Goal: Transaction & Acquisition: Purchase product/service

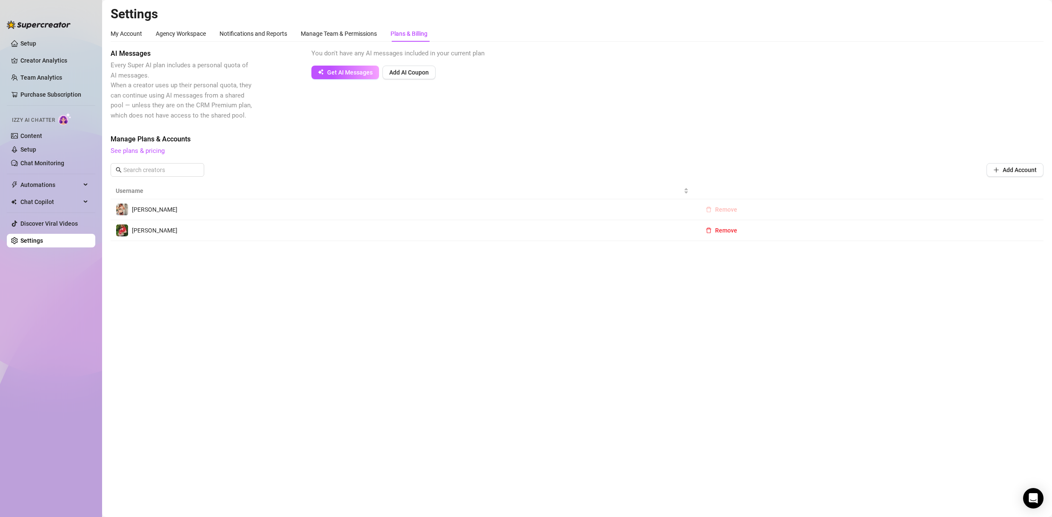
click at [719, 210] on span "Remove" at bounding box center [726, 209] width 22 height 7
click at [782, 187] on span "OK" at bounding box center [778, 187] width 8 height 7
click at [30, 44] on link "Setup" at bounding box center [28, 43] width 16 height 7
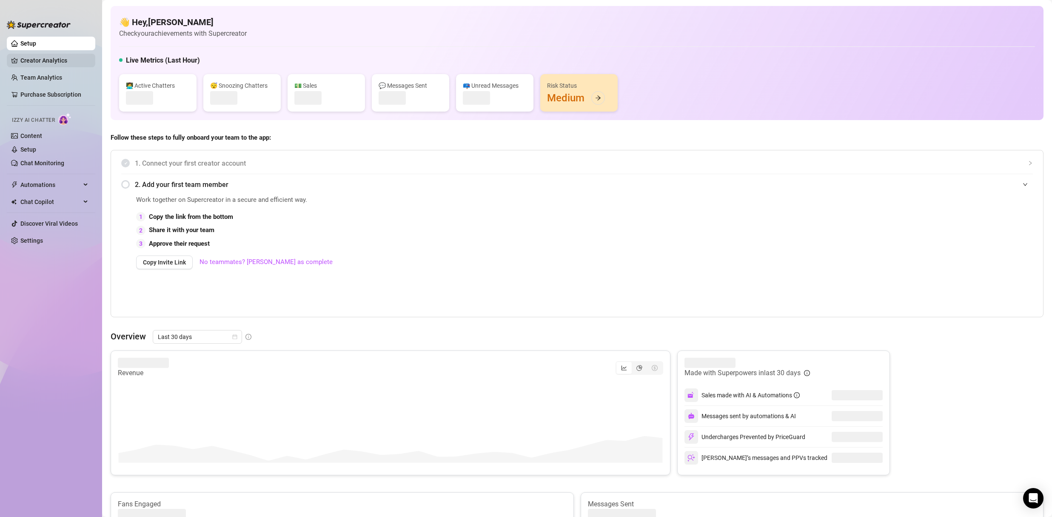
click at [37, 62] on link "Creator Analytics" at bounding box center [54, 61] width 68 height 14
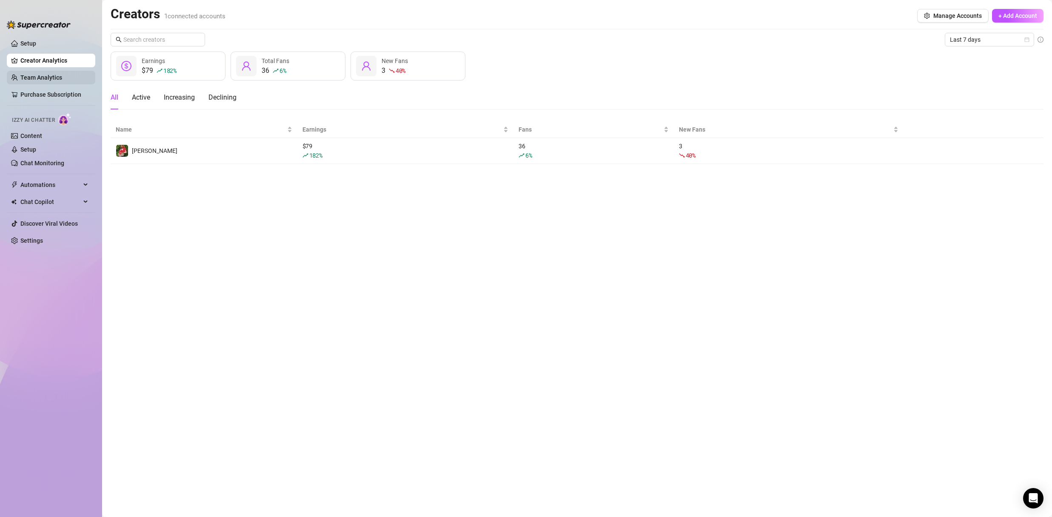
click at [36, 75] on link "Team Analytics" at bounding box center [41, 77] width 42 height 7
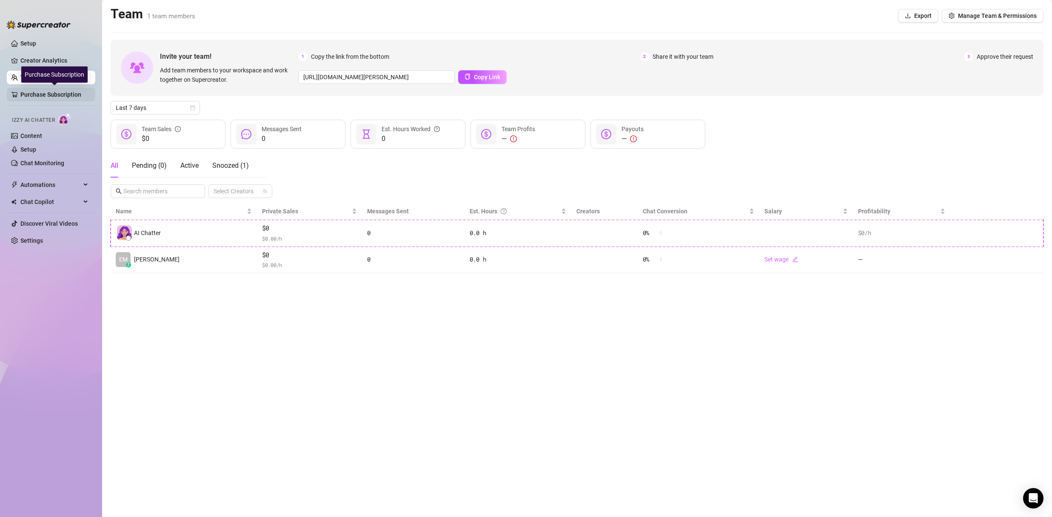
click at [37, 96] on link "Purchase Subscription" at bounding box center [54, 95] width 68 height 14
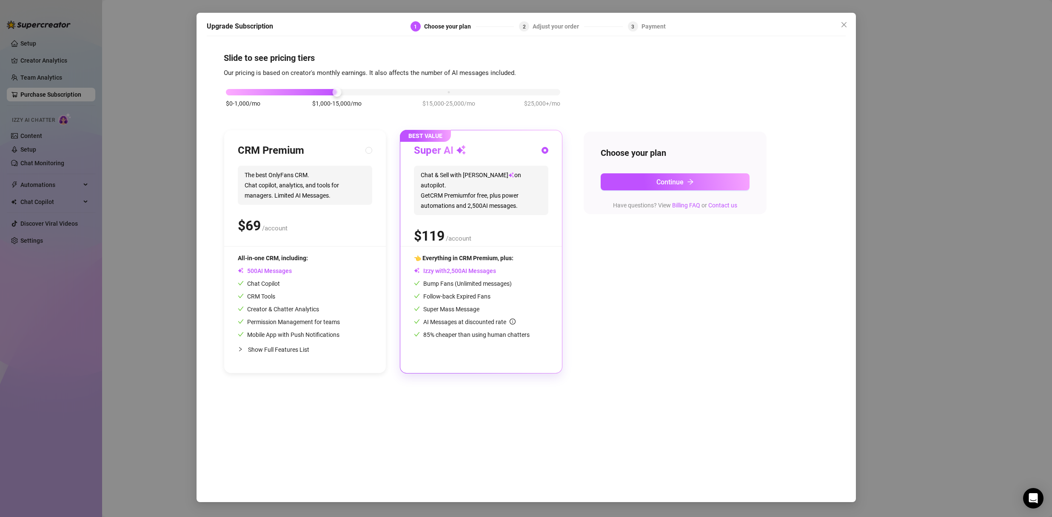
click at [458, 238] on div "Super AI Chat & Sell with Izzy on autopilot. Get CRM Premium for free, plus pow…" at bounding box center [481, 195] width 134 height 102
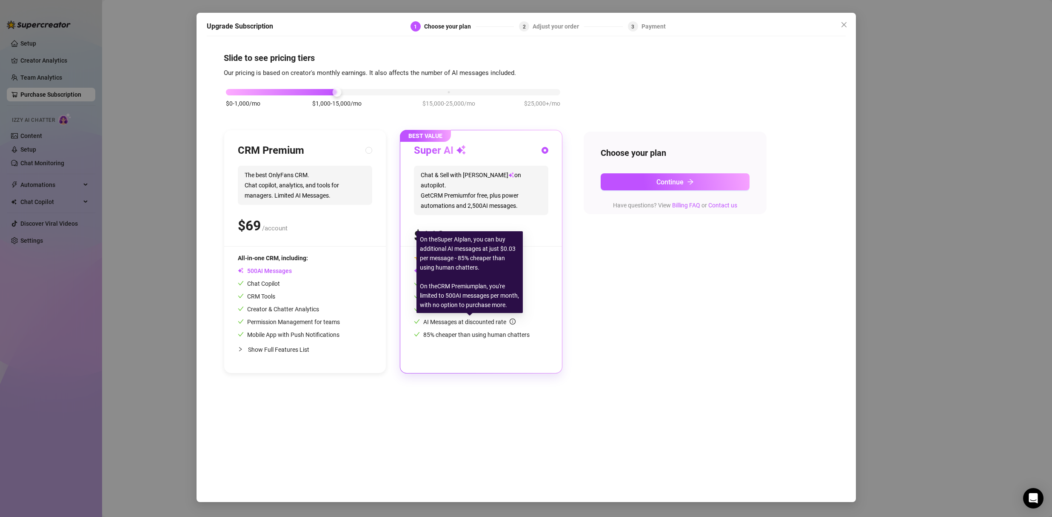
click at [514, 318] on icon "info-circle" at bounding box center [513, 321] width 6 height 6
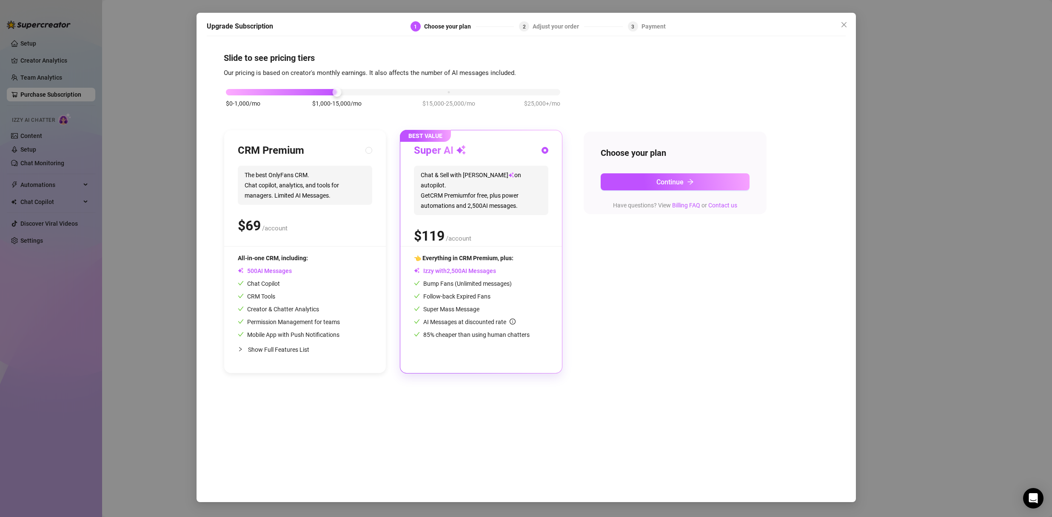
click at [942, 194] on div "Upgrade Subscription 1 Choose your plan 2 Adjust your order 3 Payment Slide to …" at bounding box center [526, 258] width 1052 height 517
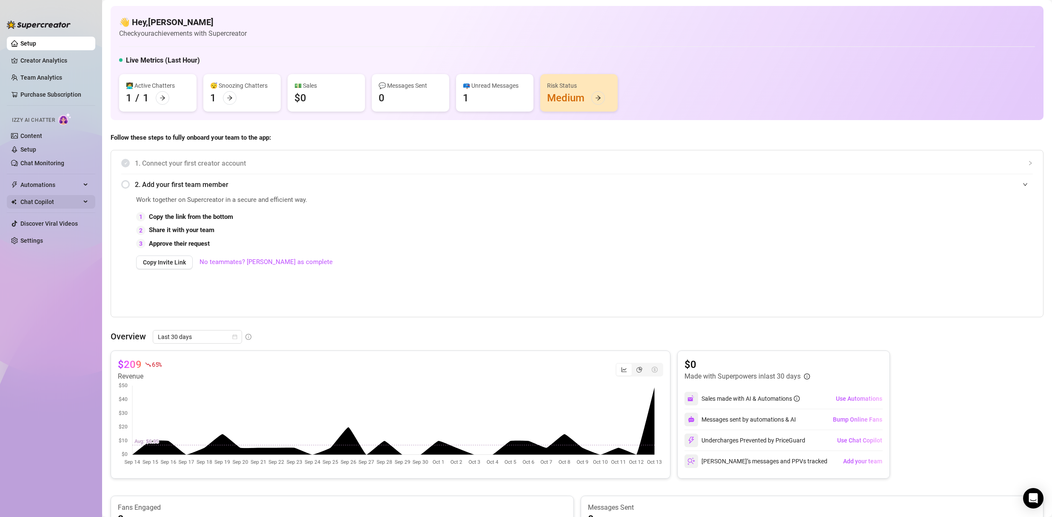
click at [84, 202] on icon at bounding box center [86, 202] width 4 height 0
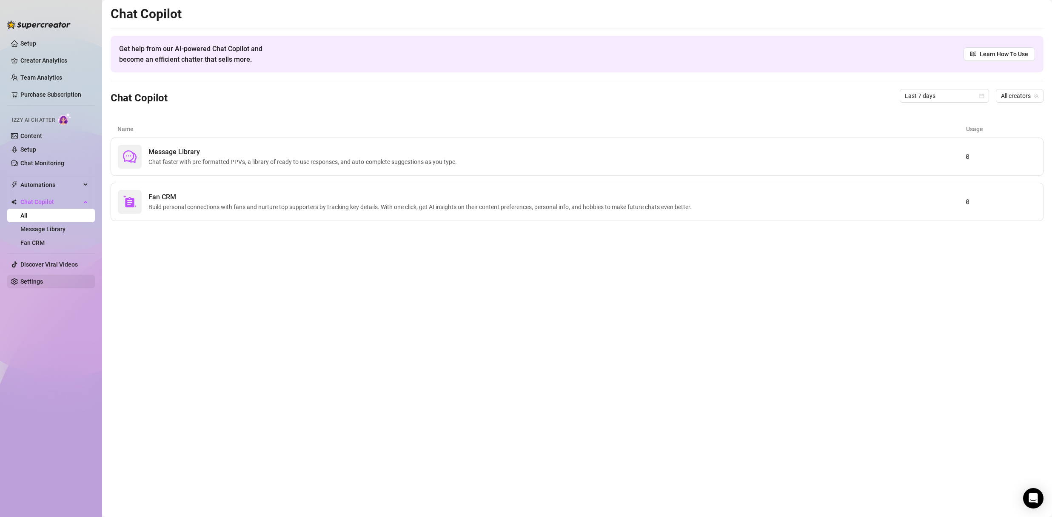
click at [43, 282] on link "Settings" at bounding box center [31, 281] width 23 height 7
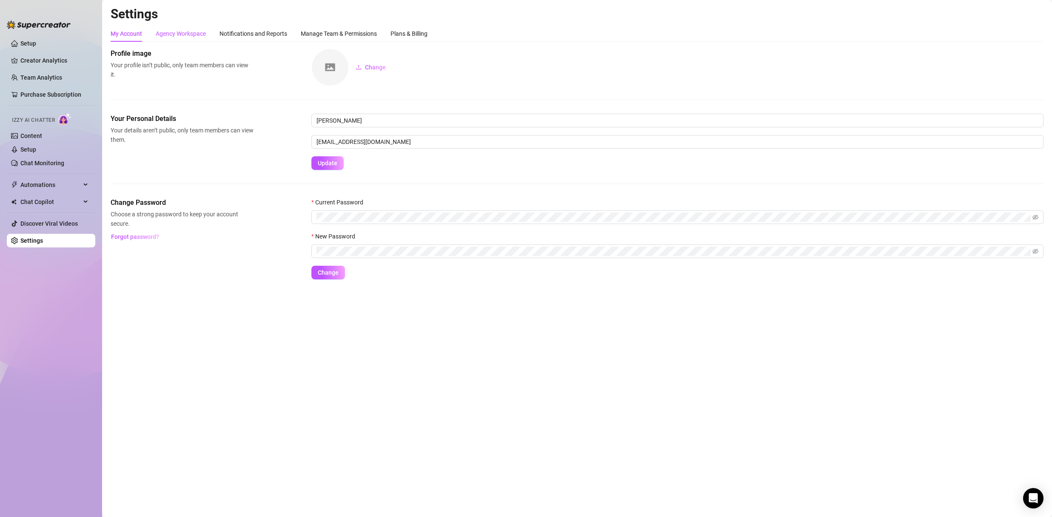
click at [186, 32] on div "Agency Workspace" at bounding box center [181, 33] width 50 height 9
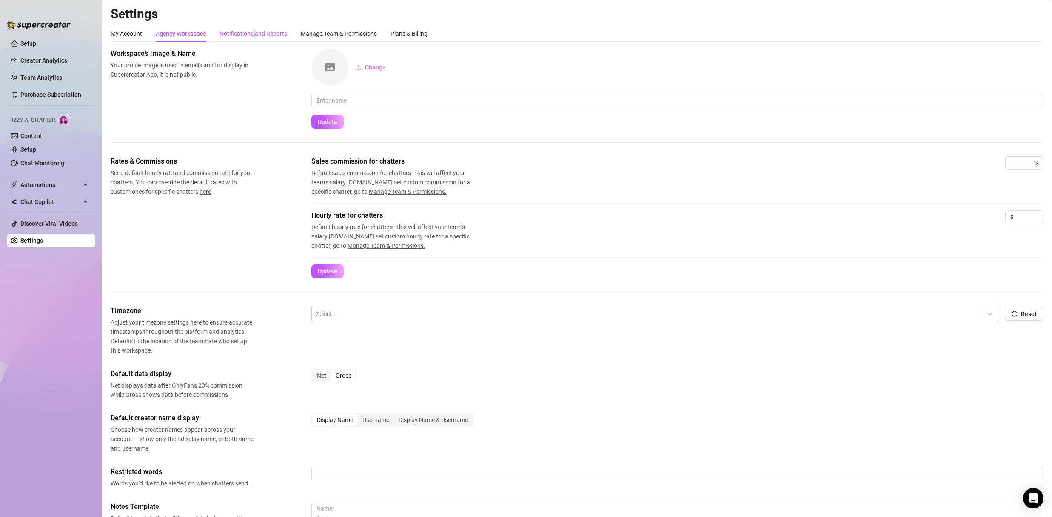
click at [254, 34] on div "Notifications and Reports" at bounding box center [254, 33] width 68 height 9
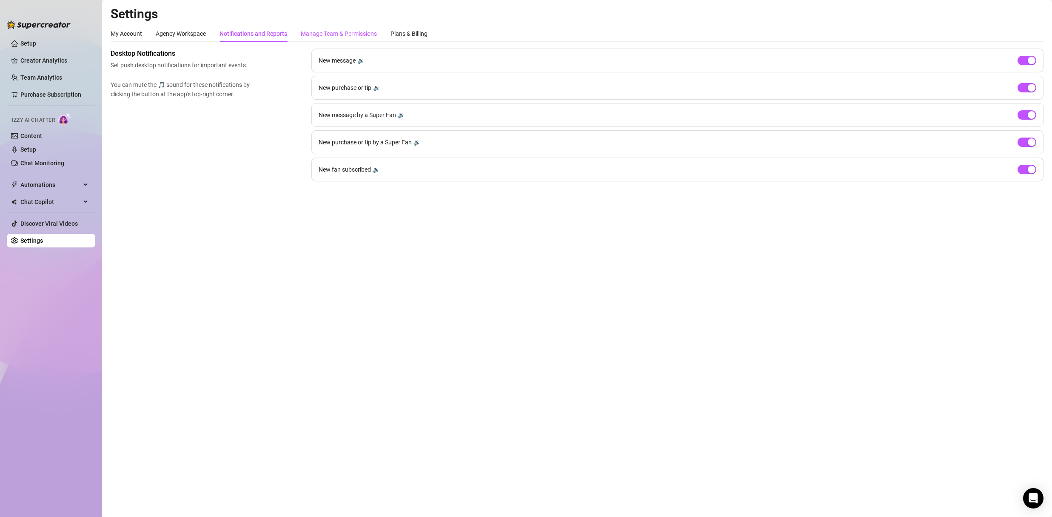
click at [347, 33] on div "Manage Team & Permissions" at bounding box center [339, 33] width 76 height 9
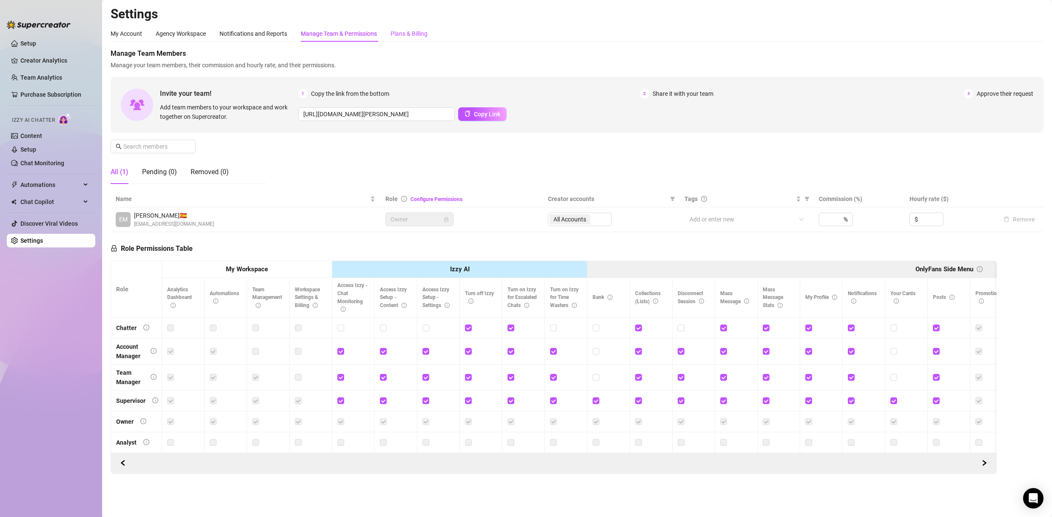
click at [407, 31] on div "Plans & Billing" at bounding box center [409, 33] width 37 height 9
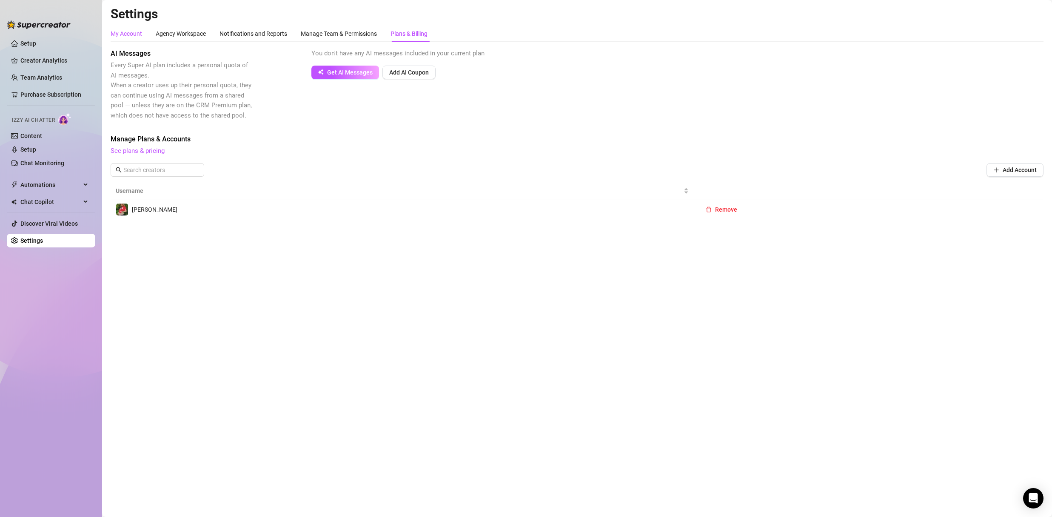
click at [129, 32] on div "My Account" at bounding box center [126, 33] width 31 height 9
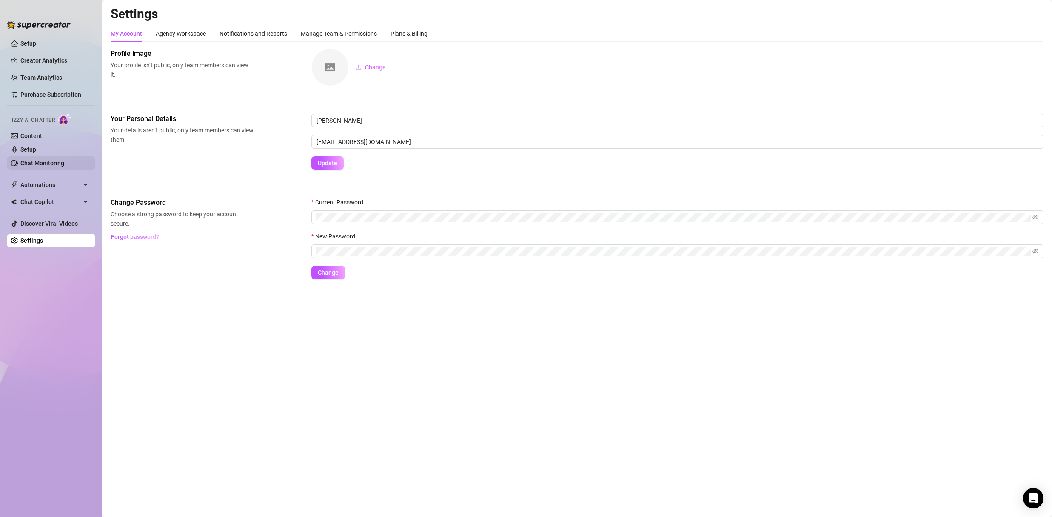
click at [36, 163] on link "Chat Monitoring" at bounding box center [42, 163] width 44 height 7
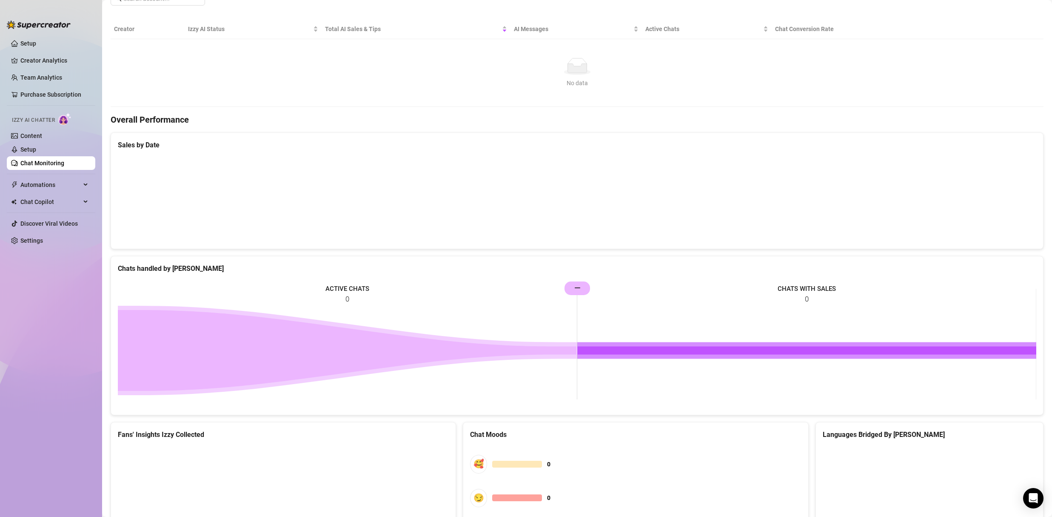
scroll to position [150, 0]
click at [37, 240] on link "Settings" at bounding box center [31, 240] width 23 height 7
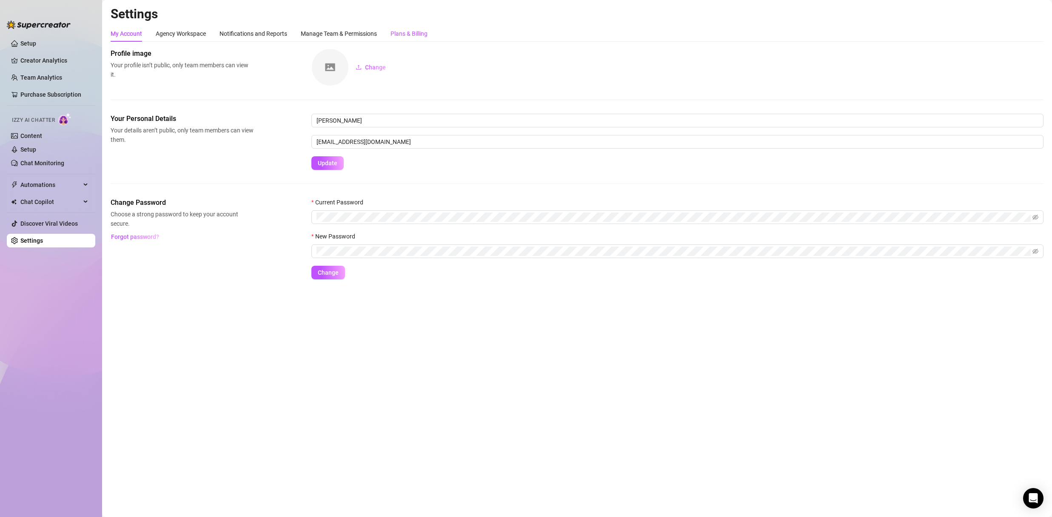
click at [411, 31] on div "Plans & Billing" at bounding box center [409, 33] width 37 height 9
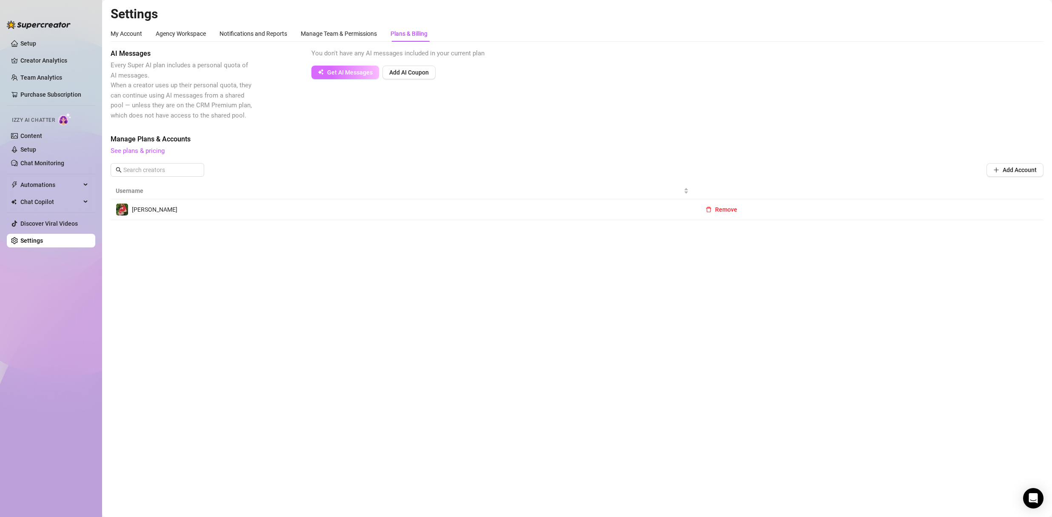
click at [354, 71] on span "Get AI Messages" at bounding box center [350, 72] width 46 height 7
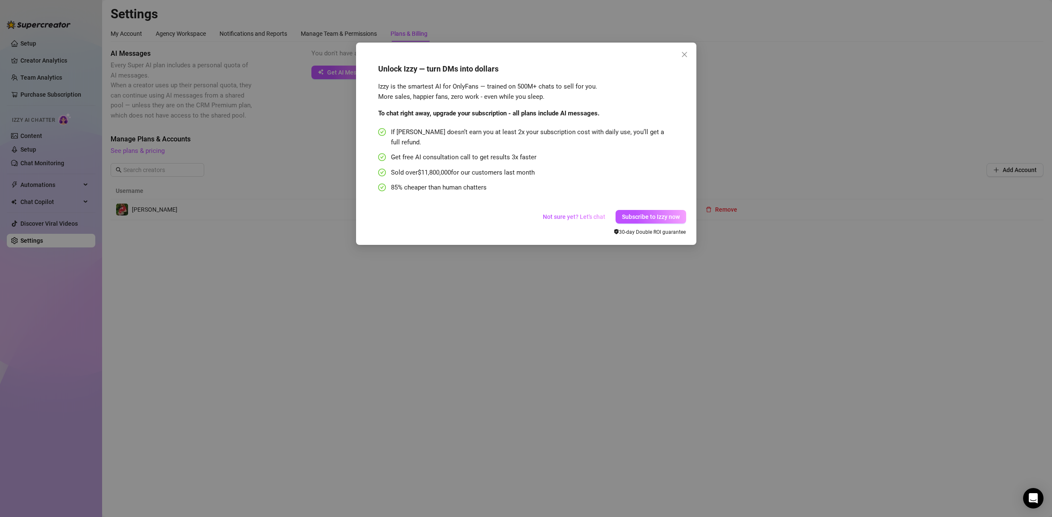
drag, startPoint x: 687, startPoint y: 52, endPoint x: 667, endPoint y: 68, distance: 25.5
click at [687, 53] on icon "close" at bounding box center [684, 54] width 7 height 7
